Goal: Task Accomplishment & Management: Complete application form

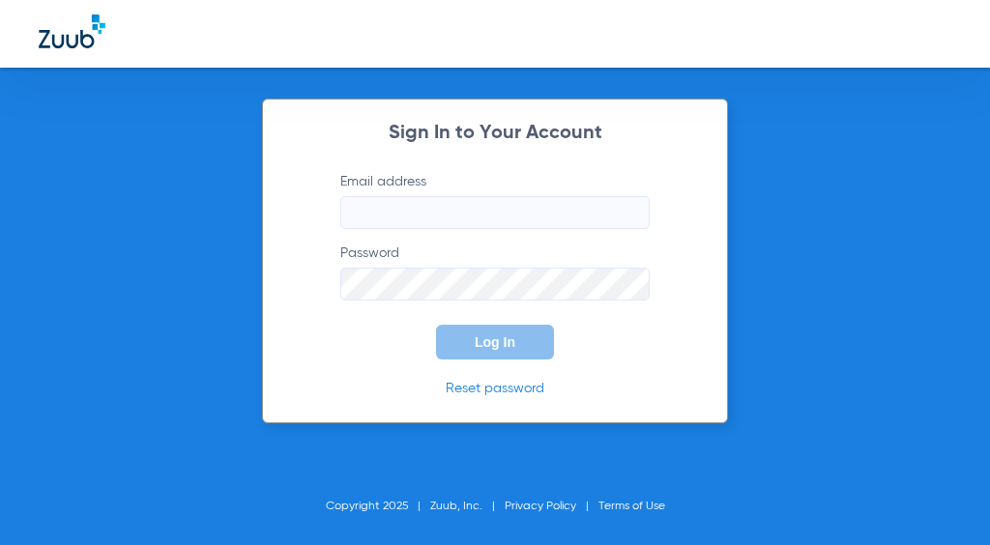
click at [500, 226] on input "Email address" at bounding box center [494, 212] width 309 height 33
type input "[EMAIL_ADDRESS][DOMAIN_NAME]"
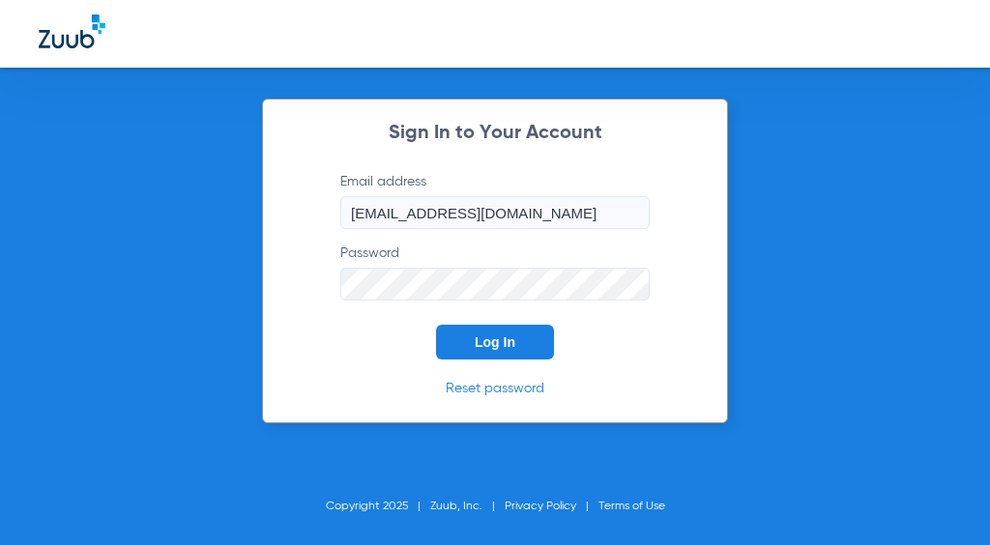
click at [504, 338] on span "Log In" at bounding box center [495, 341] width 41 height 15
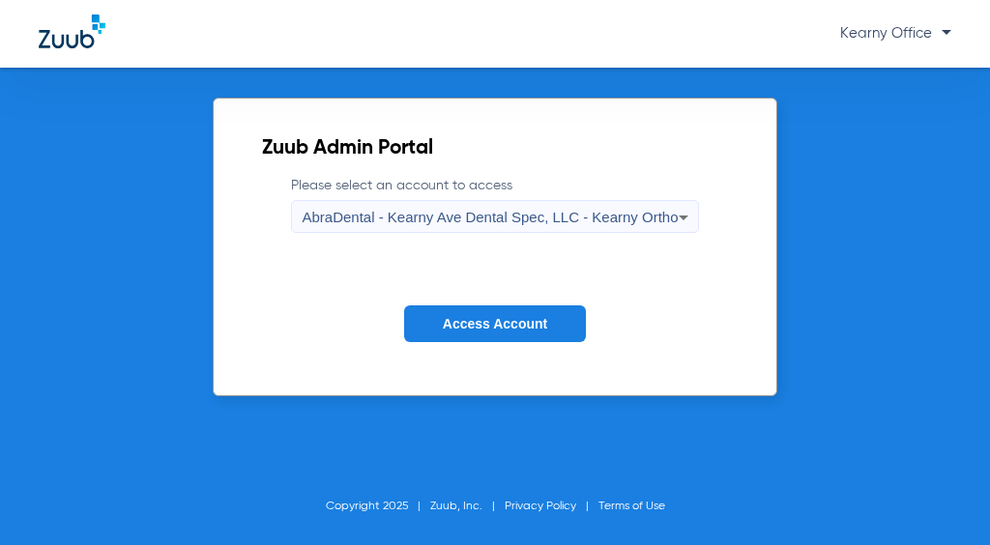
click at [450, 209] on span "AbraDental - Kearny Ave Dental Spec, LLC - Kearny Ortho" at bounding box center [490, 217] width 376 height 16
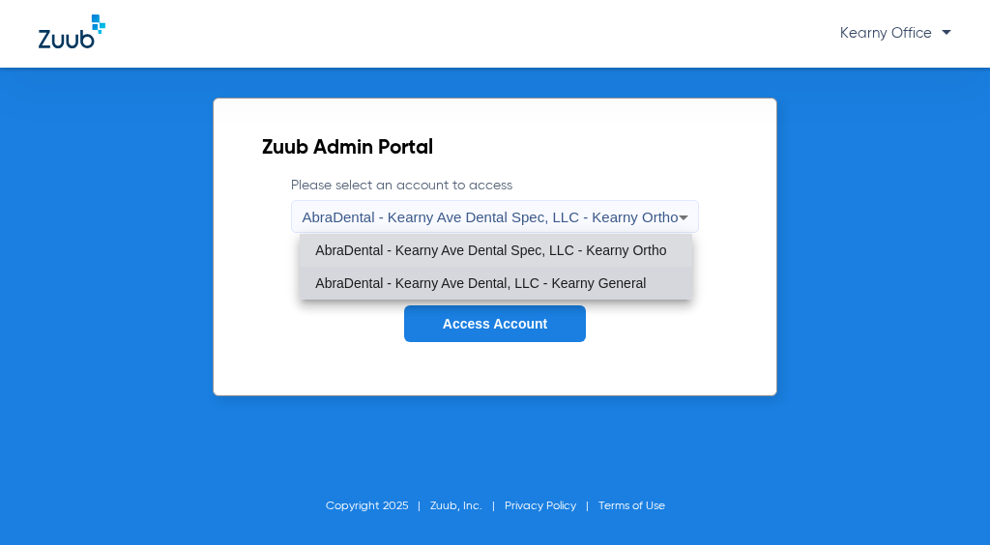
click at [439, 281] on mat-option "AbraDental - Kearny Ave Dental, LLC - Kearny General" at bounding box center [495, 283] width 391 height 33
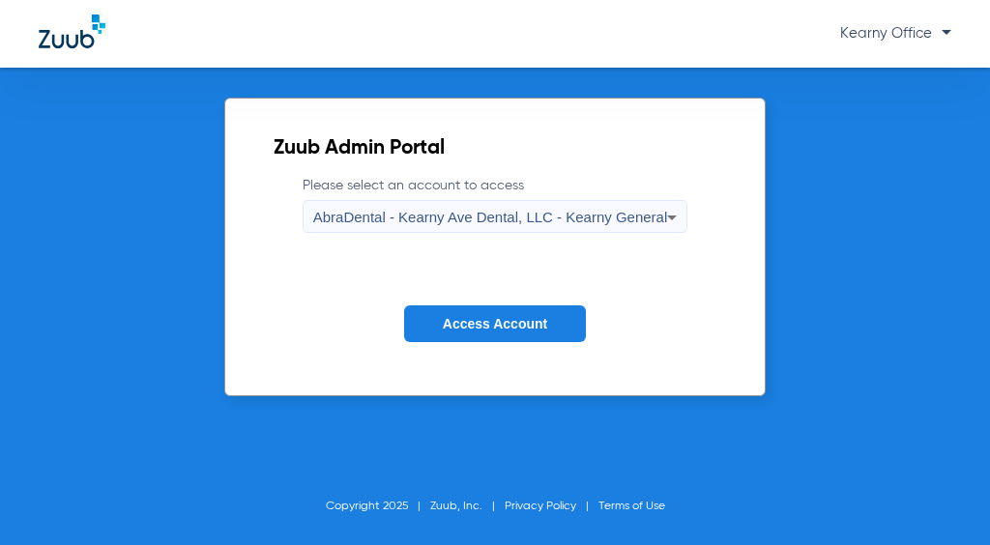
click at [469, 317] on span "Access Account" at bounding box center [495, 323] width 104 height 15
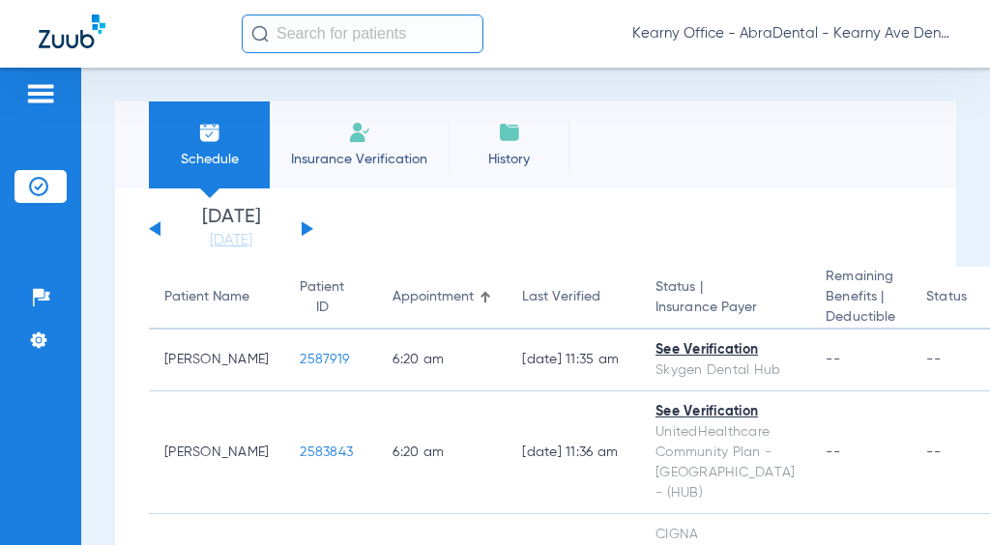
click at [322, 34] on input "text" at bounding box center [363, 33] width 242 height 39
click at [356, 153] on span "Insurance Verification" at bounding box center [359, 159] width 150 height 19
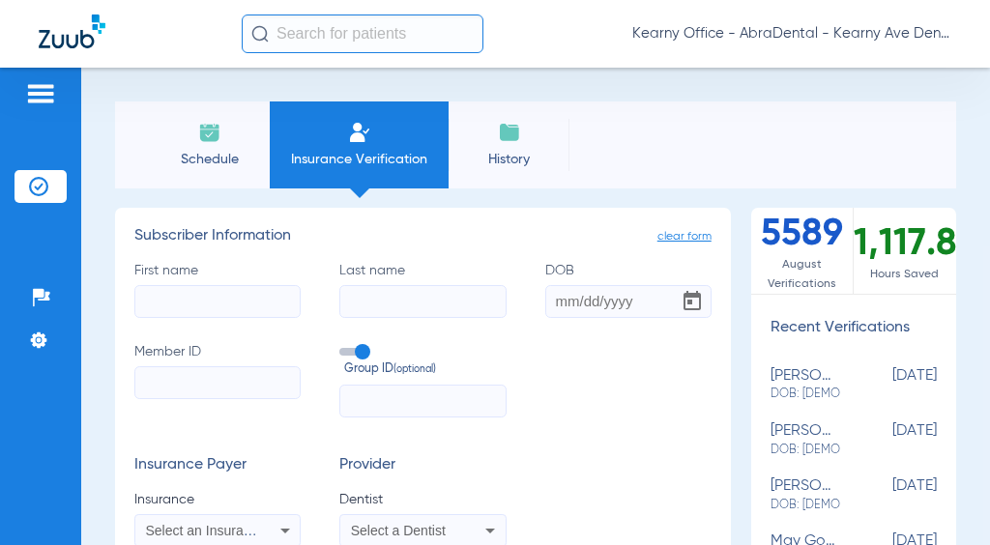
click at [208, 299] on input "First name" at bounding box center [217, 301] width 166 height 33
drag, startPoint x: 132, startPoint y: 148, endPoint x: 135, endPoint y: 182, distance: 34.0
click at [132, 147] on div "Schedule Insurance Verification History Last Appt. Sync Time: [DATE] - 04:02 PM" at bounding box center [535, 144] width 841 height 87
click at [193, 300] on input "First name Required" at bounding box center [217, 301] width 166 height 33
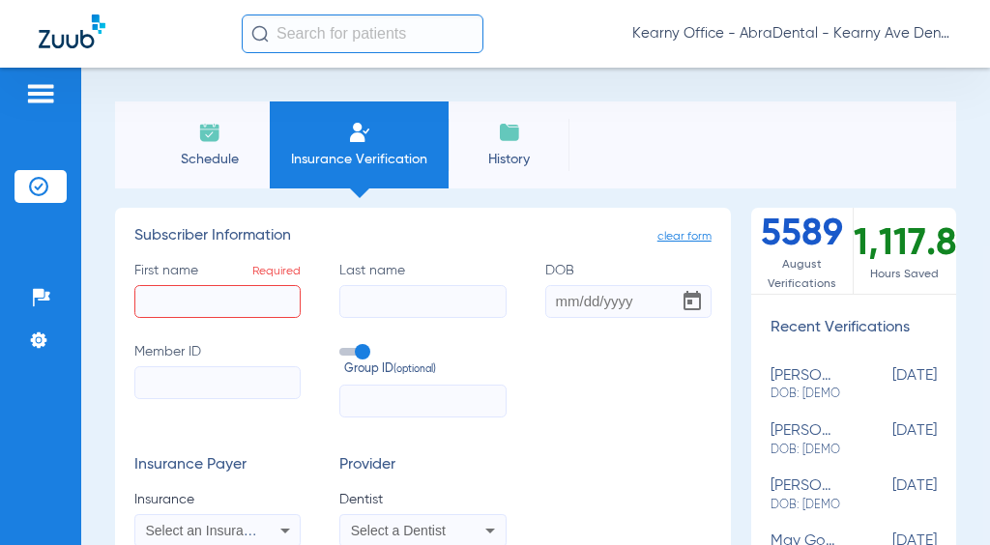
click at [182, 300] on input "First name Required" at bounding box center [217, 301] width 166 height 33
click at [594, 360] on div "First name Required Last name DOB Member ID Group ID (optional)" at bounding box center [422, 339] width 577 height 157
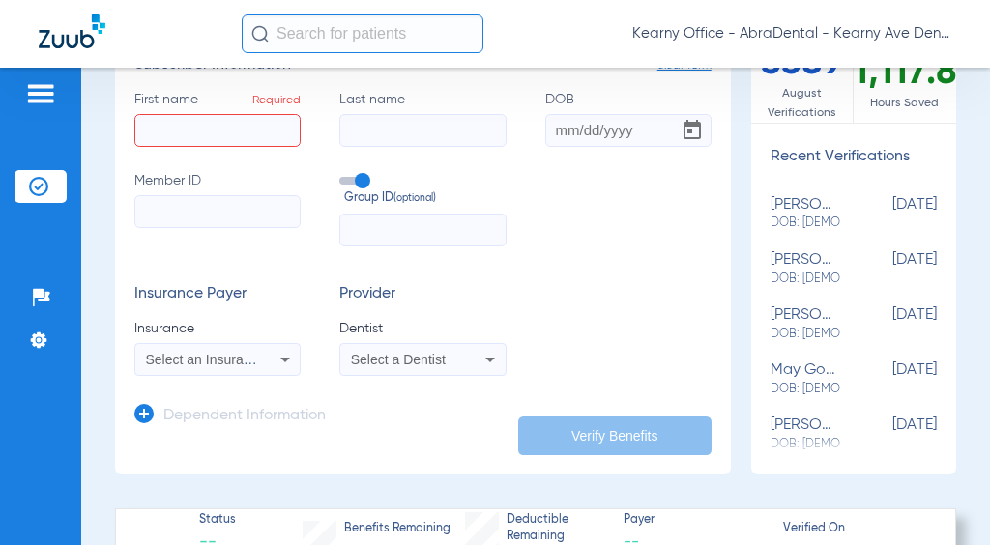
scroll to position [193, 0]
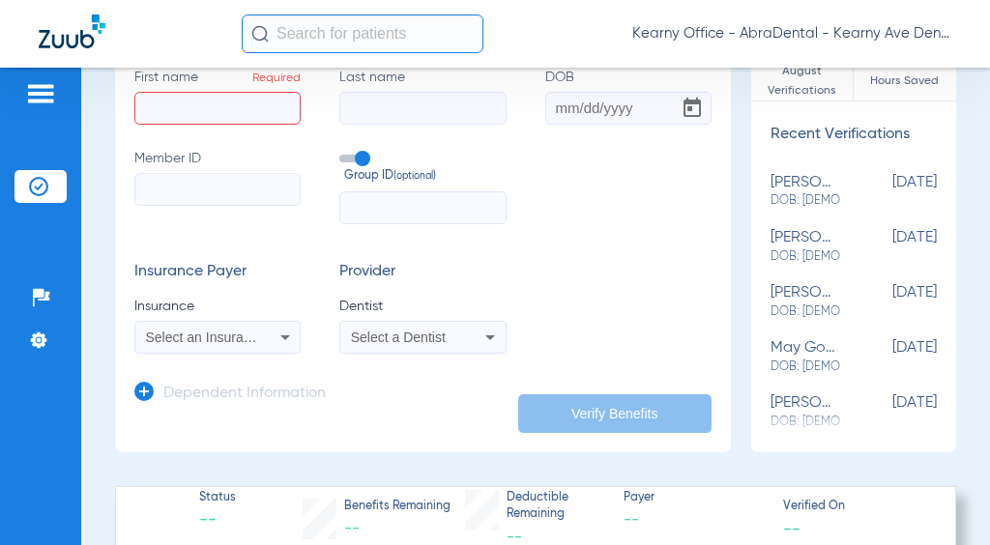
click at [178, 331] on span "Select an Insurance" at bounding box center [206, 337] width 120 height 15
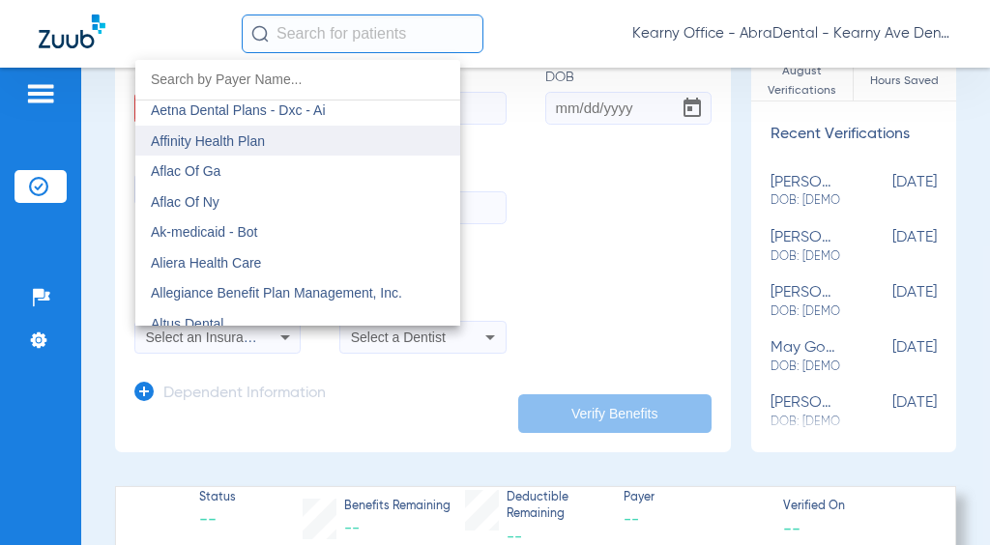
scroll to position [387, 0]
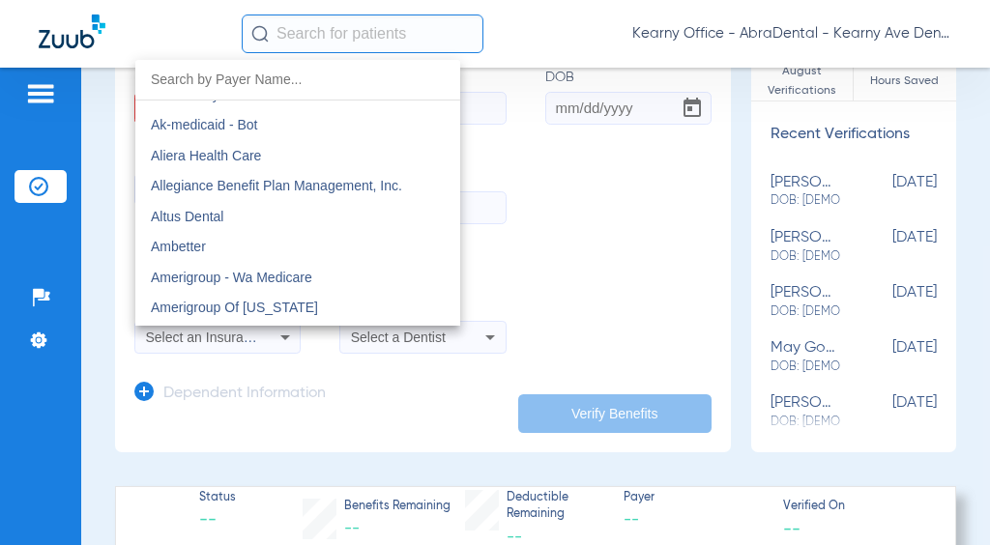
click at [627, 241] on div at bounding box center [495, 272] width 990 height 545
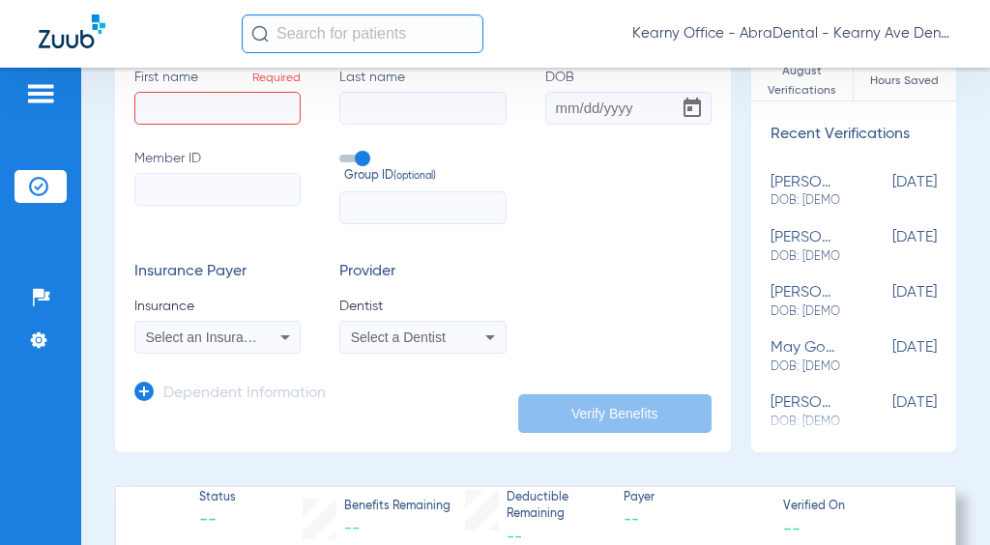
click at [208, 106] on input "First name Required" at bounding box center [217, 108] width 166 height 33
click at [173, 101] on input "First name Required" at bounding box center [217, 108] width 166 height 33
type input "g"
type input "l"
type input "[PERSON_NAME]"
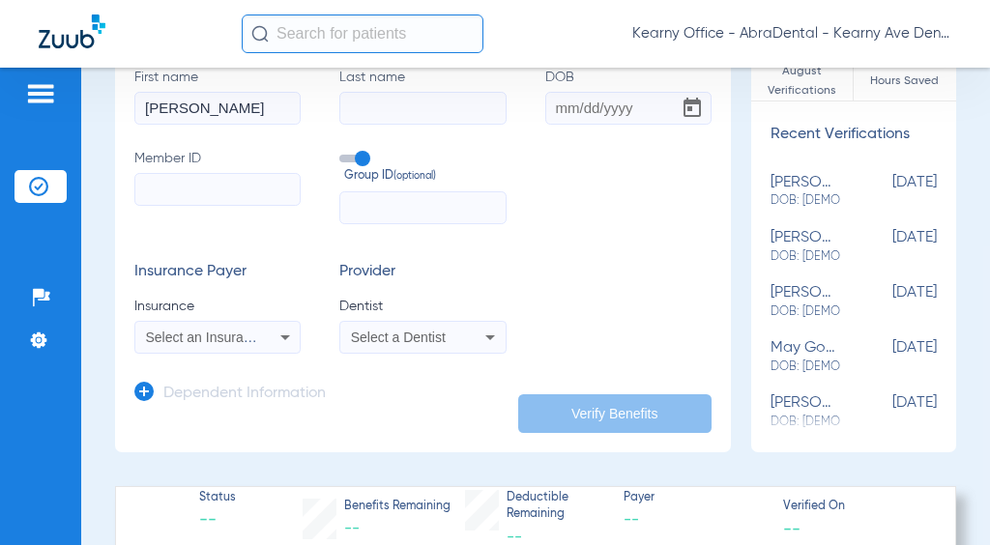
click at [387, 109] on input "Last name" at bounding box center [422, 108] width 166 height 33
type input "a"
type input "[PERSON_NAME] [PERSON_NAME]"
click at [625, 108] on input "DOB" at bounding box center [628, 108] width 166 height 33
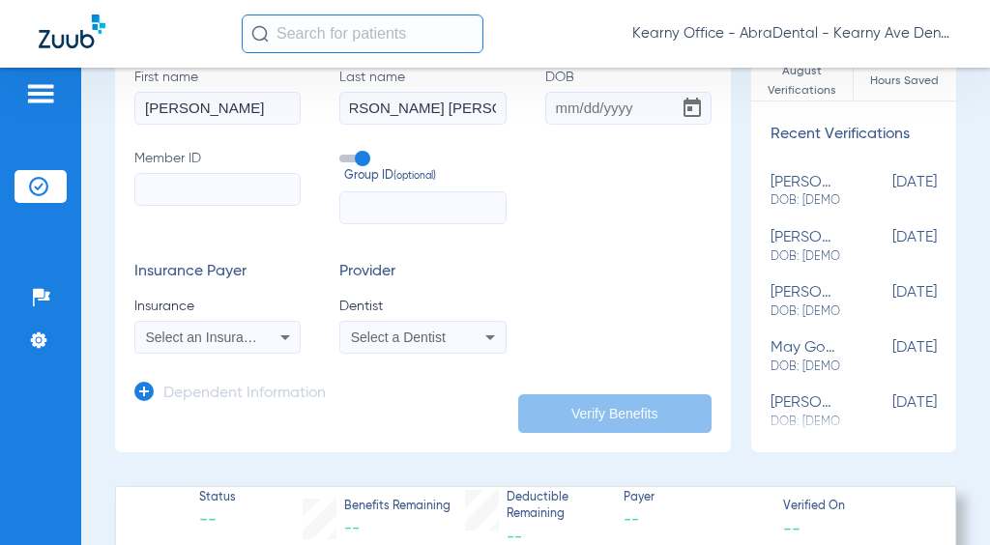
scroll to position [0, 0]
click at [596, 100] on input "DOB Required" at bounding box center [628, 108] width 166 height 33
type input "[DATE]"
click at [205, 191] on input "Member ID" at bounding box center [217, 189] width 166 height 33
click at [191, 335] on span "Select an Insurance" at bounding box center [206, 337] width 120 height 15
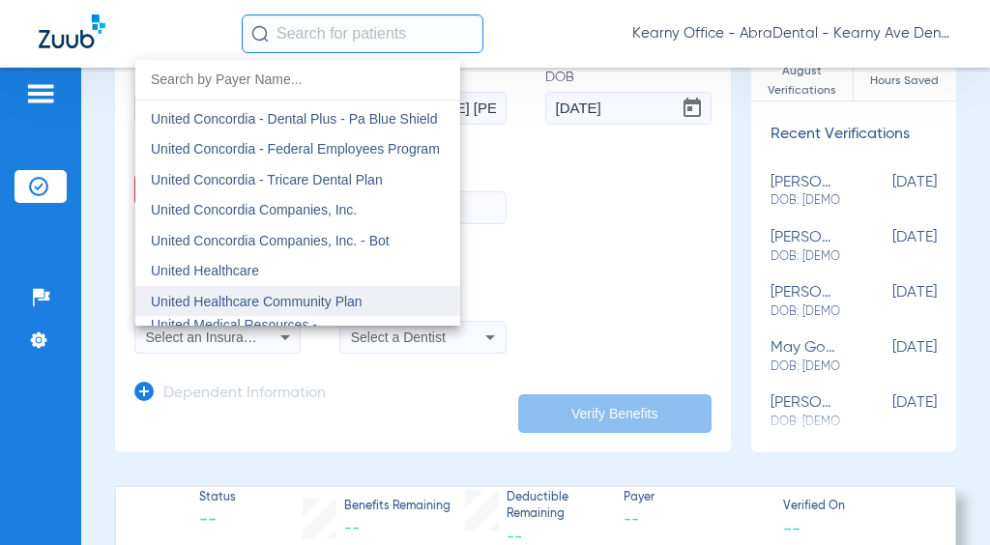
scroll to position [11415, 0]
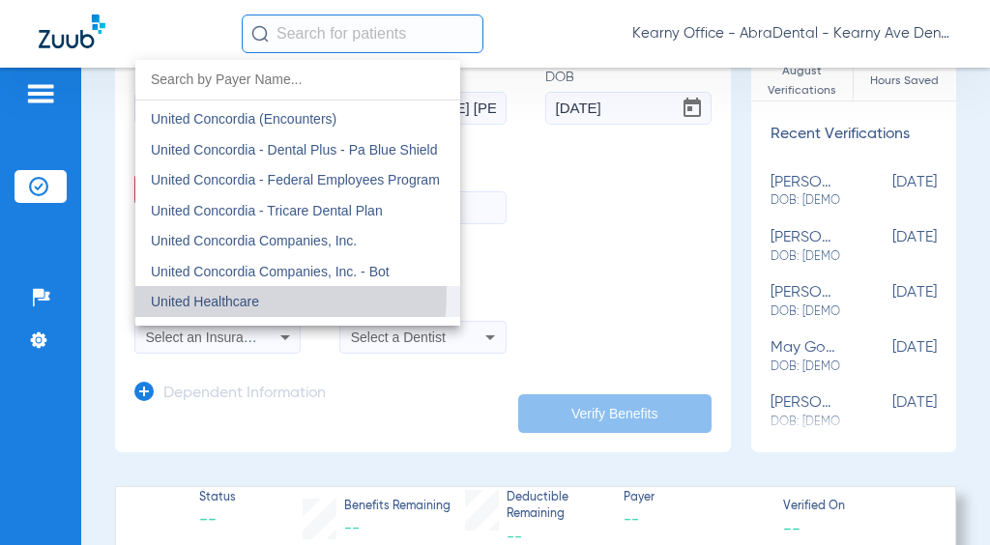
click at [232, 294] on span "United Healthcare" at bounding box center [205, 301] width 108 height 15
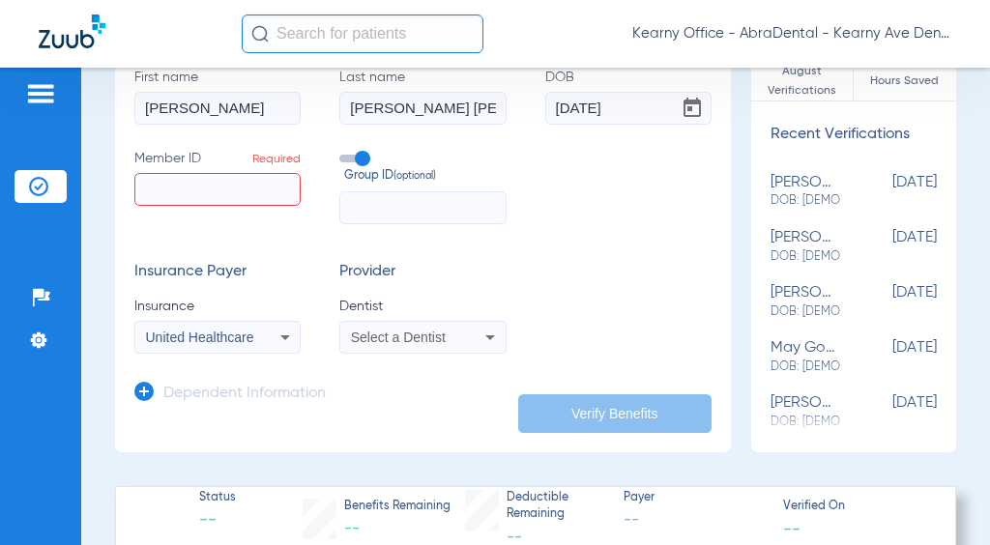
click at [230, 184] on input "Member ID Required" at bounding box center [217, 189] width 166 height 33
type input "9761545558"
drag, startPoint x: 642, startPoint y: 215, endPoint x: 585, endPoint y: 248, distance: 66.3
click at [631, 220] on div "First name [PERSON_NAME] Last name [PERSON_NAME] [PERSON_NAME] DOB [DEMOGRAPHIC…" at bounding box center [422, 146] width 577 height 157
click at [385, 345] on div "Select a Dentist" at bounding box center [422, 337] width 164 height 23
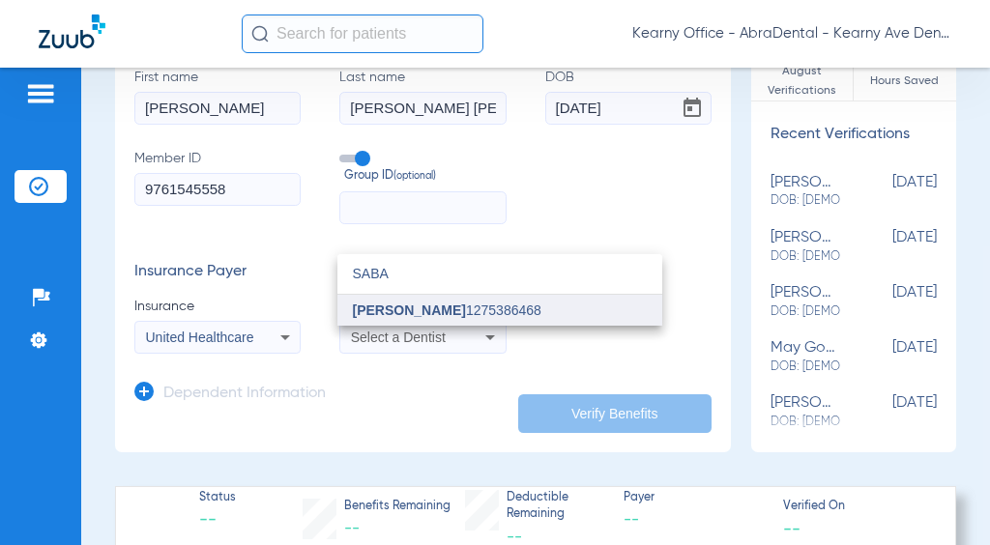
type input "SABA"
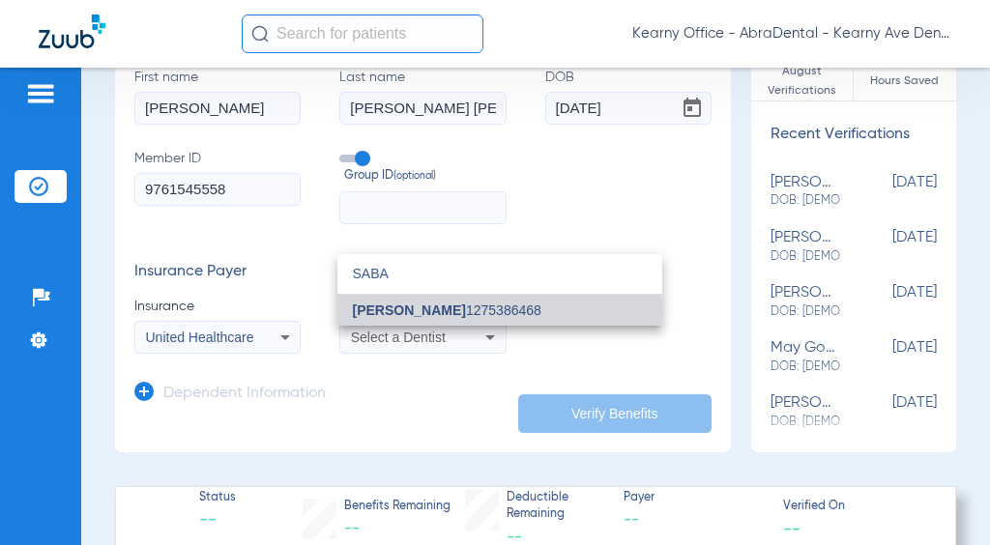
click at [447, 311] on span "[PERSON_NAME] 1275386468" at bounding box center [447, 311] width 188 height 14
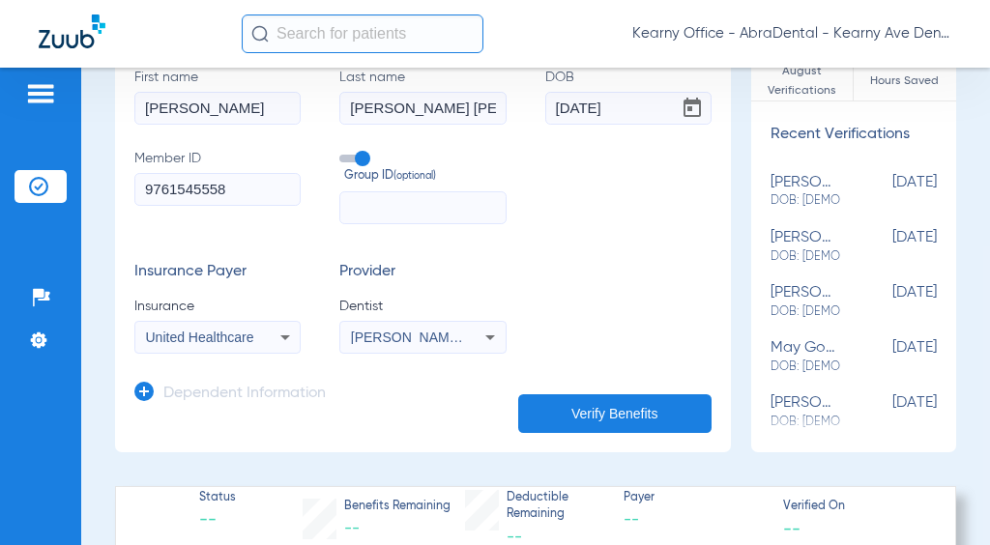
click at [548, 244] on form "First name [PERSON_NAME] Last name [PERSON_NAME] [PERSON_NAME] DOB [DEMOGRAPHIC…" at bounding box center [422, 211] width 577 height 286
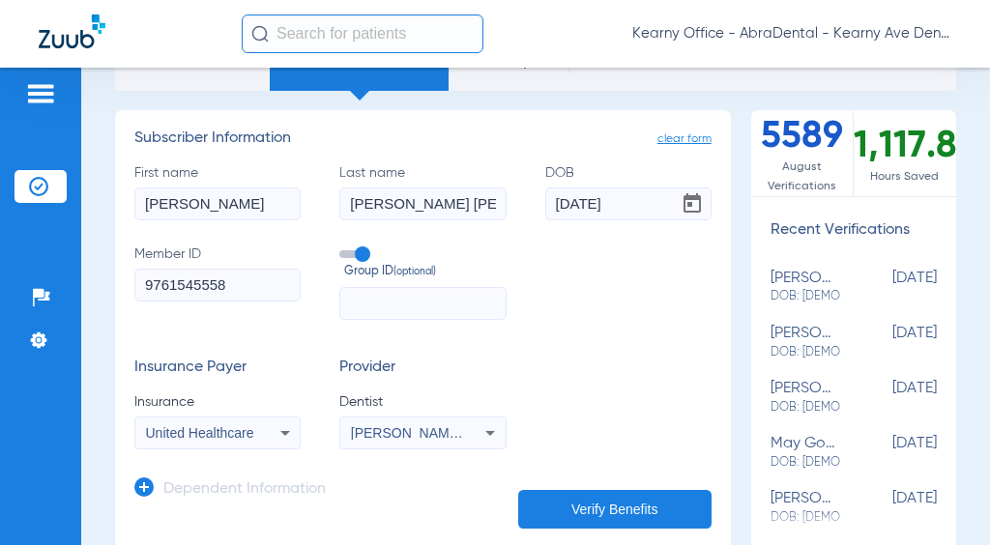
scroll to position [97, 0]
click at [594, 507] on button "Verify Benefits" at bounding box center [614, 510] width 193 height 39
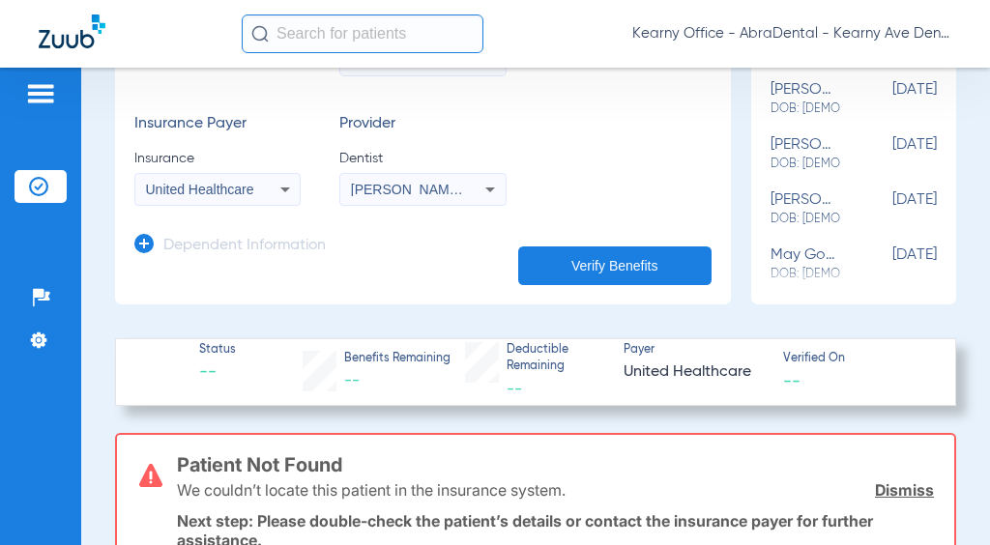
scroll to position [193, 0]
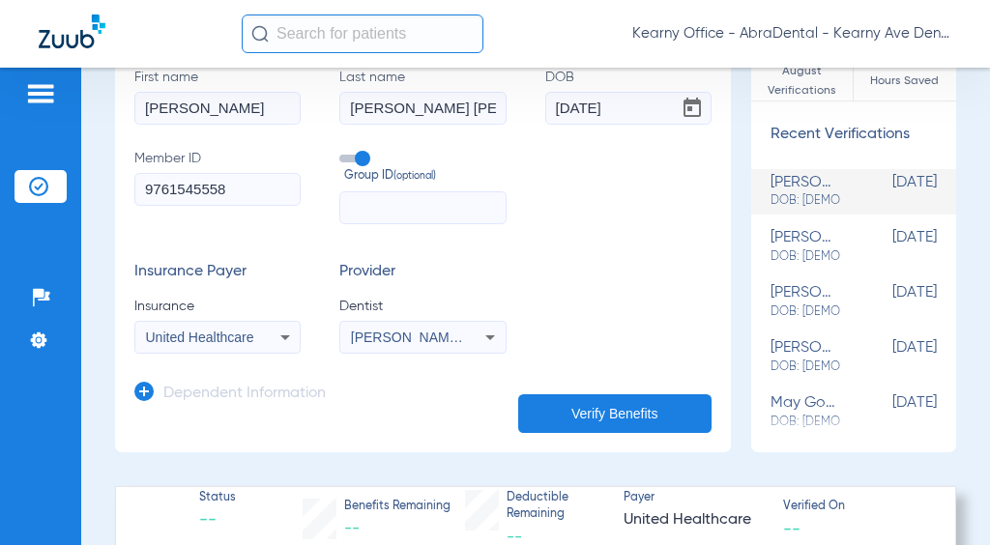
click at [602, 423] on button "Verify Benefits" at bounding box center [614, 413] width 193 height 39
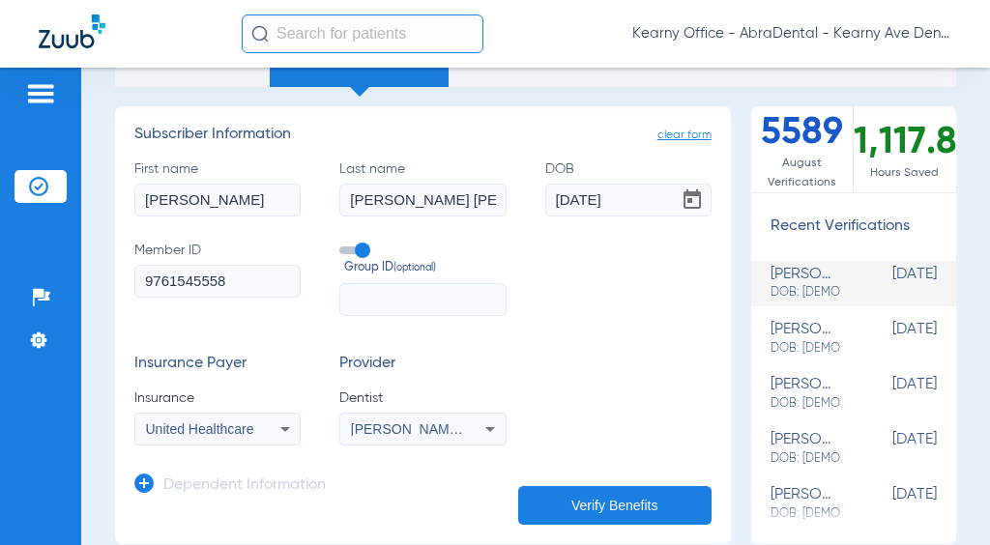
scroll to position [0, 0]
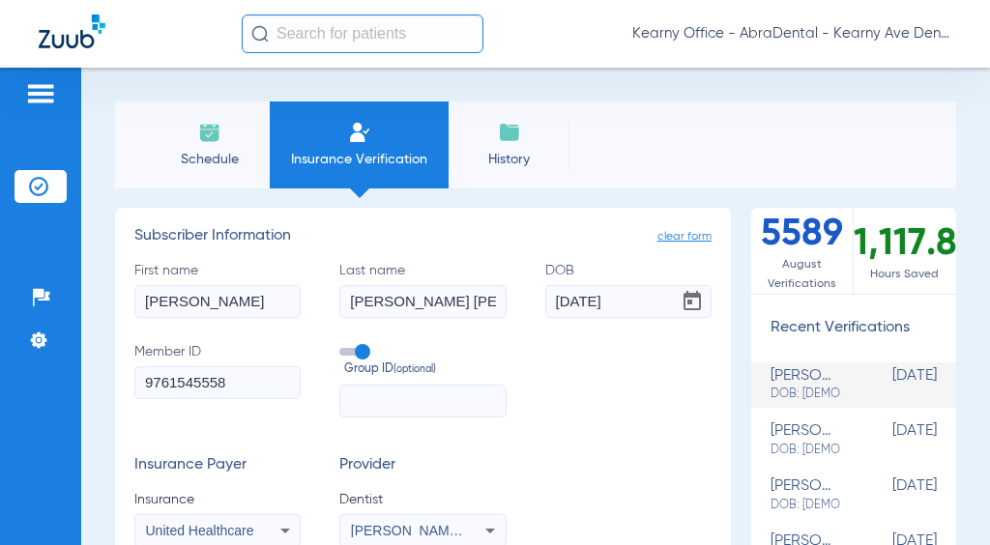
drag, startPoint x: 194, startPoint y: 295, endPoint x: 200, endPoint y: 305, distance: 12.1
click at [194, 298] on input "[PERSON_NAME]" at bounding box center [217, 301] width 166 height 33
drag, startPoint x: 200, startPoint y: 305, endPoint x: -75, endPoint y: 289, distance: 276.0
click at [0, 289] on html "Kearny Office - AbraDental - Kearny Ave Dental, LLC - Kearny General Patients I…" at bounding box center [495, 272] width 990 height 545
click at [205, 311] on input "[PERSON_NAME]" at bounding box center [217, 301] width 166 height 33
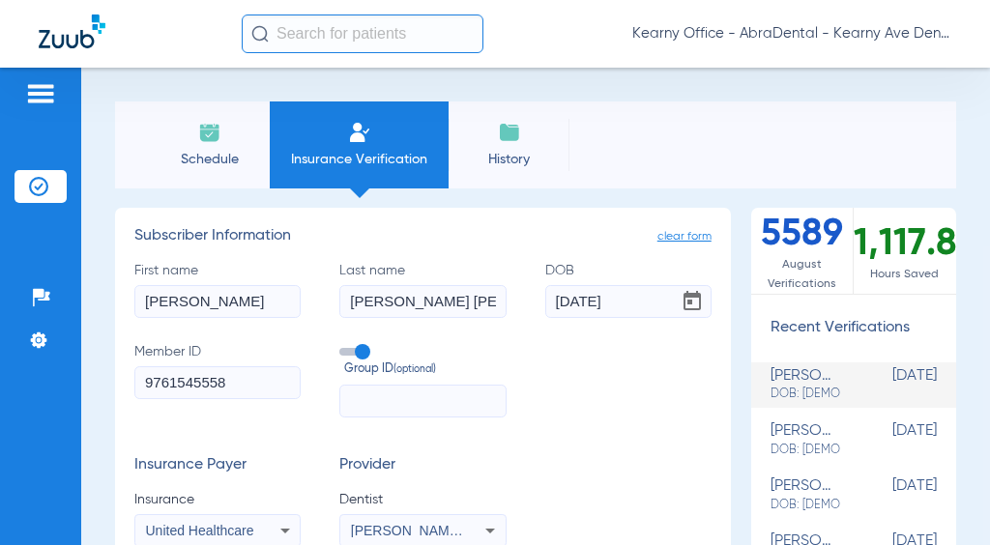
drag, startPoint x: 132, startPoint y: 304, endPoint x: 74, endPoint y: 306, distance: 58.0
click at [74, 306] on div "Patients Insurance Verification Setup Help Center Settings Schedule Insurance V…" at bounding box center [495, 340] width 990 height 545
type input "[PERSON_NAME]"
click at [559, 416] on div "First name [PERSON_NAME] Last name [PERSON_NAME] [PERSON_NAME] DOB [DEMOGRAPHIC…" at bounding box center [422, 339] width 577 height 157
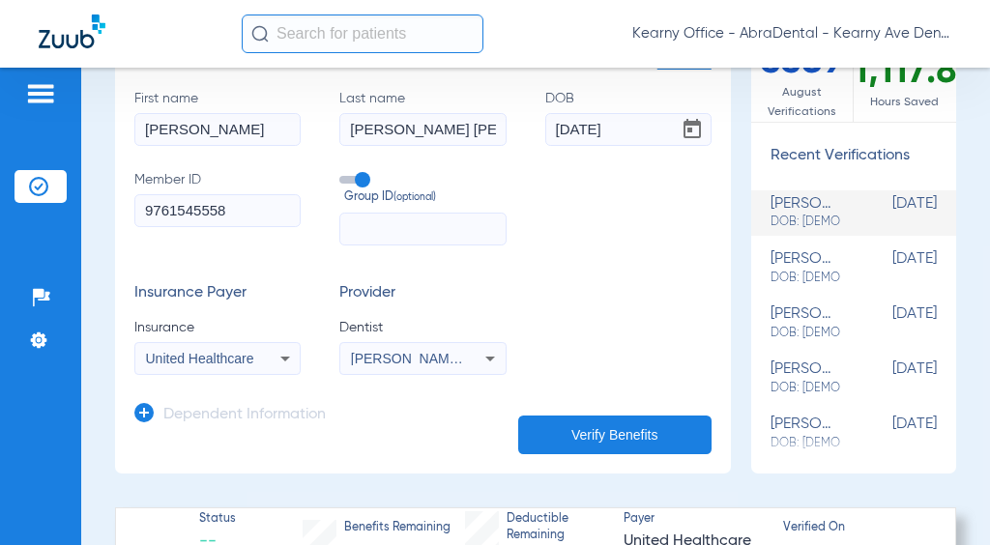
scroll to position [387, 0]
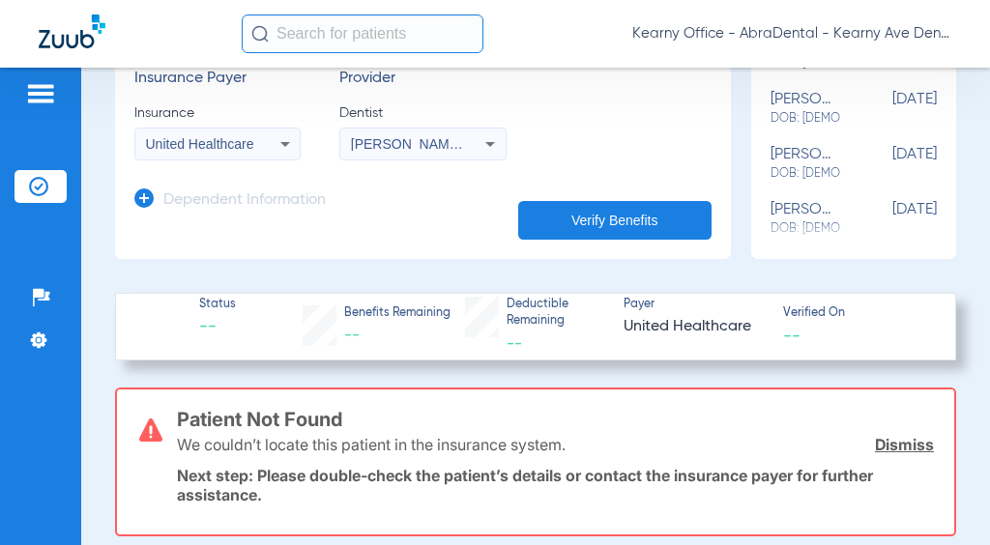
click at [655, 217] on button "Verify Benefits" at bounding box center [614, 220] width 193 height 39
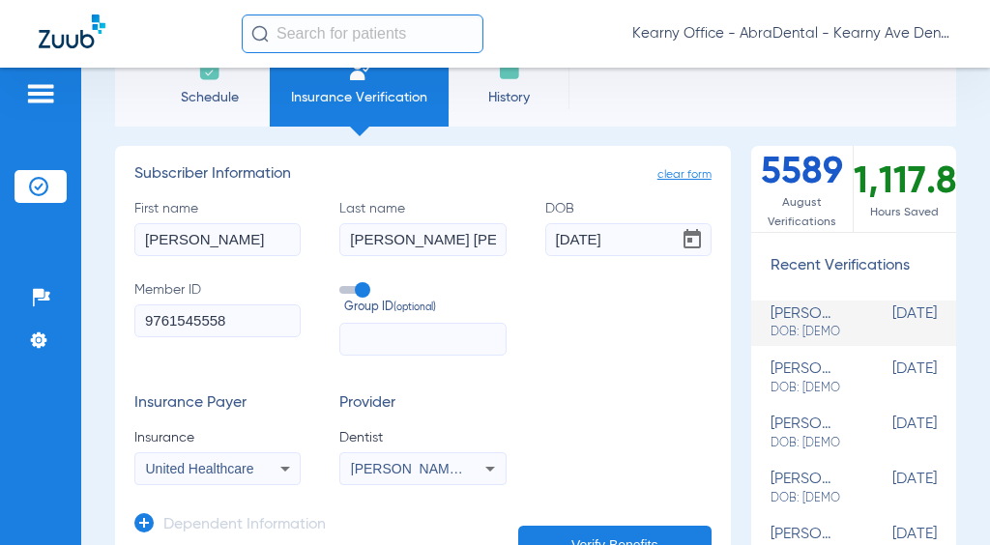
scroll to position [97, 0]
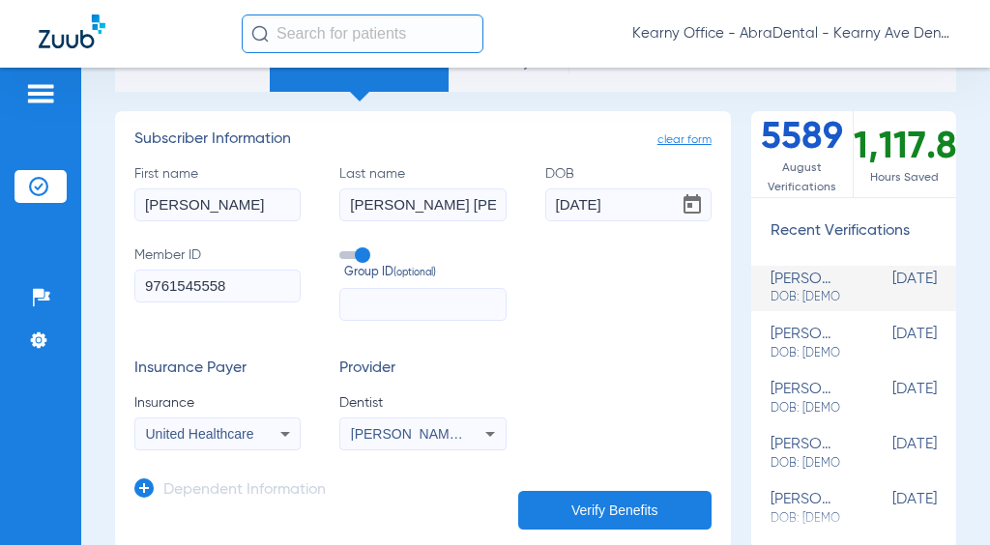
click at [226, 424] on div "United Healthcare" at bounding box center [217, 433] width 164 height 23
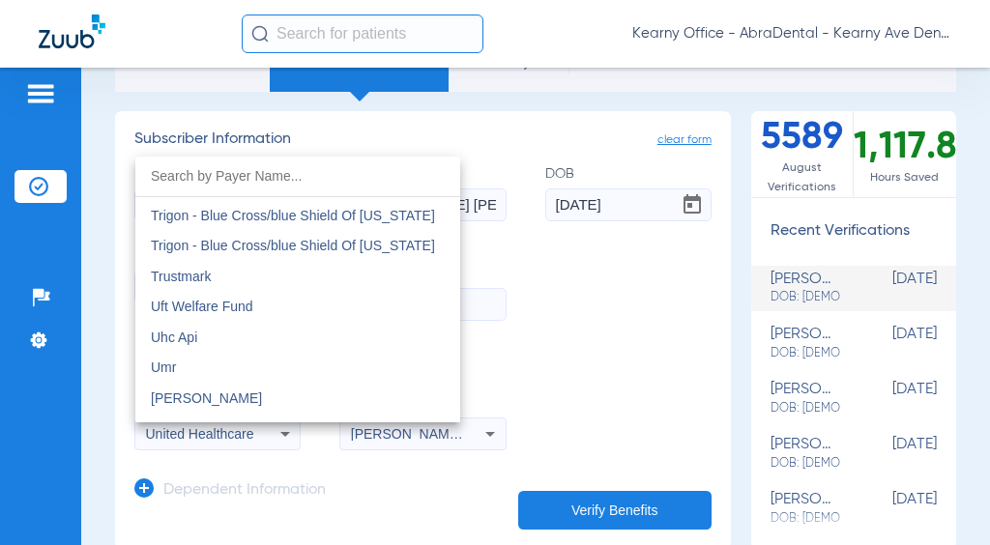
scroll to position [11007, 0]
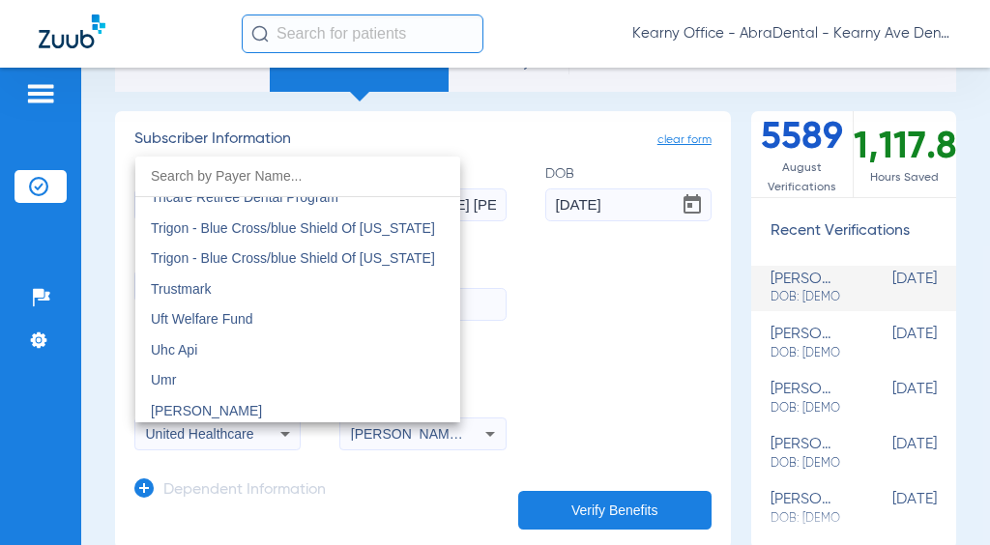
click at [617, 281] on div at bounding box center [495, 272] width 990 height 545
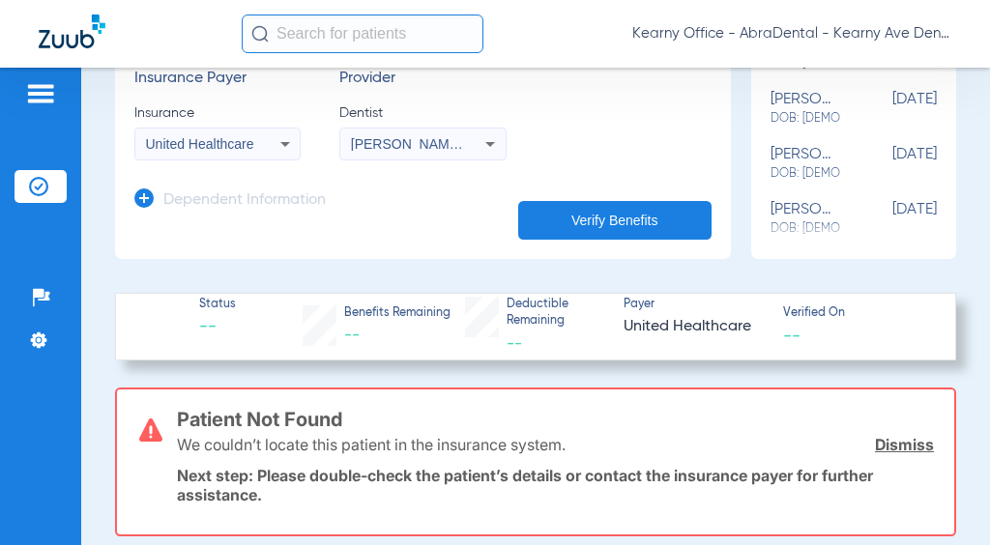
scroll to position [97, 0]
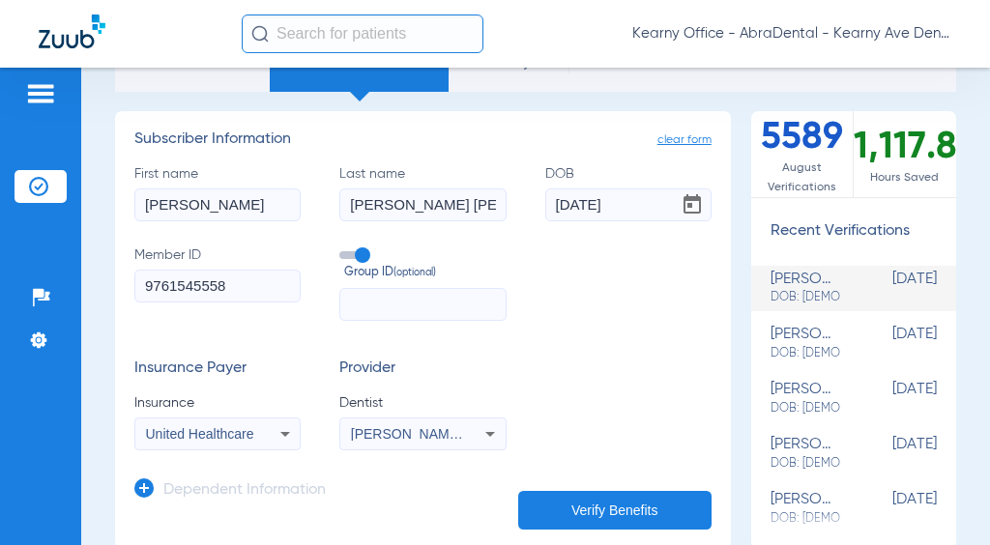
click at [236, 291] on input "9761545558" at bounding box center [217, 286] width 166 height 33
